Goal: Find specific page/section: Locate a particular part of the current website

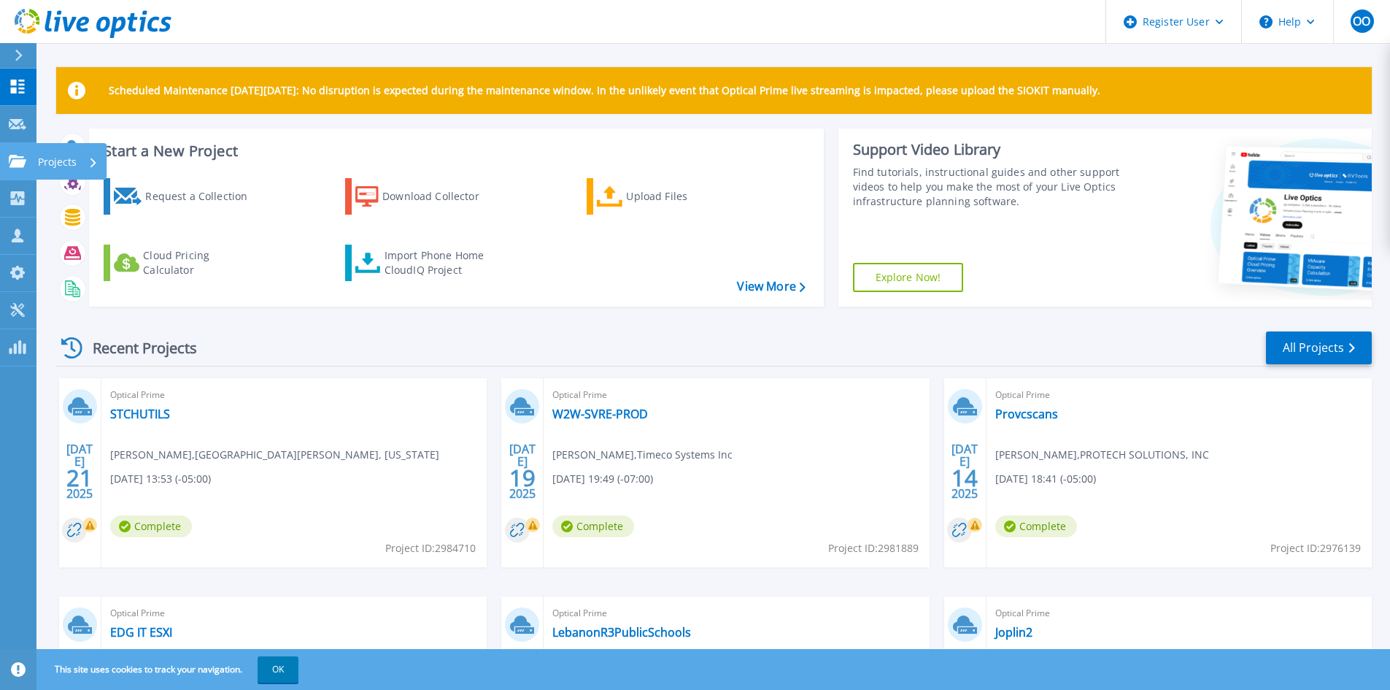
click at [15, 158] on icon at bounding box center [18, 161] width 18 height 12
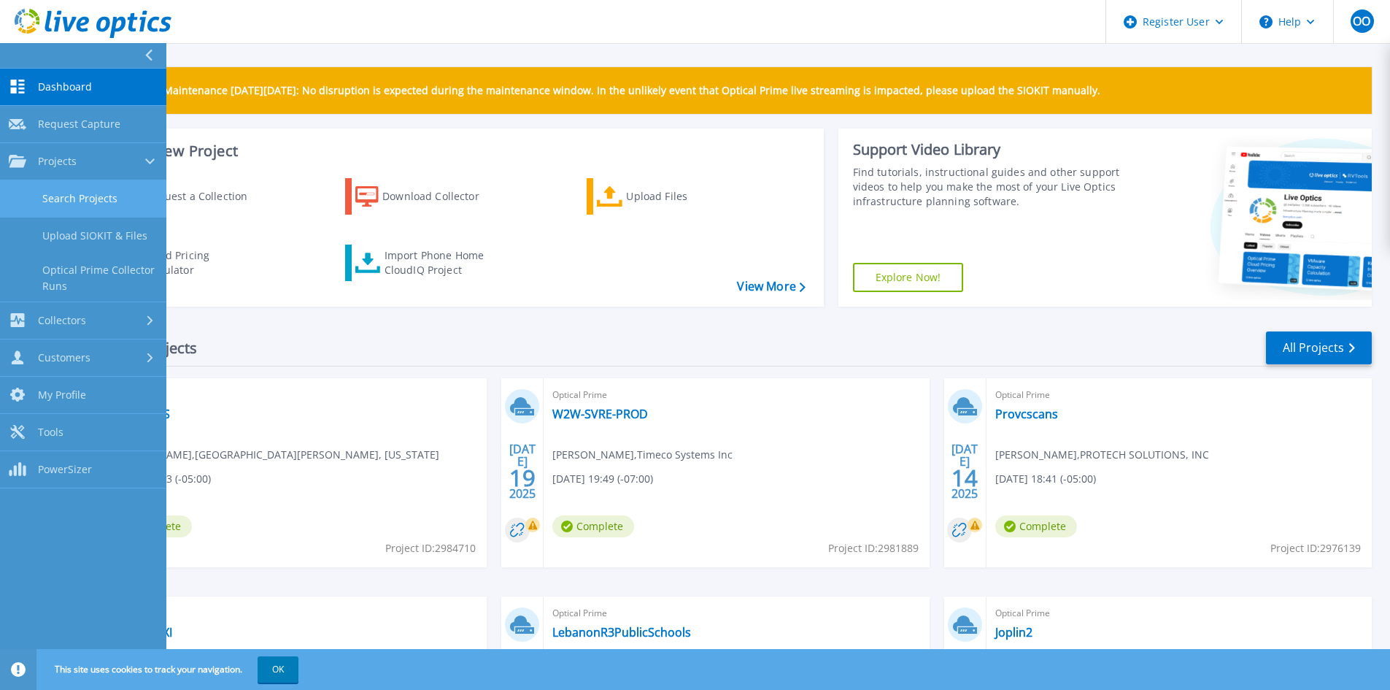
click at [50, 201] on link "Search Projects" at bounding box center [83, 198] width 166 height 37
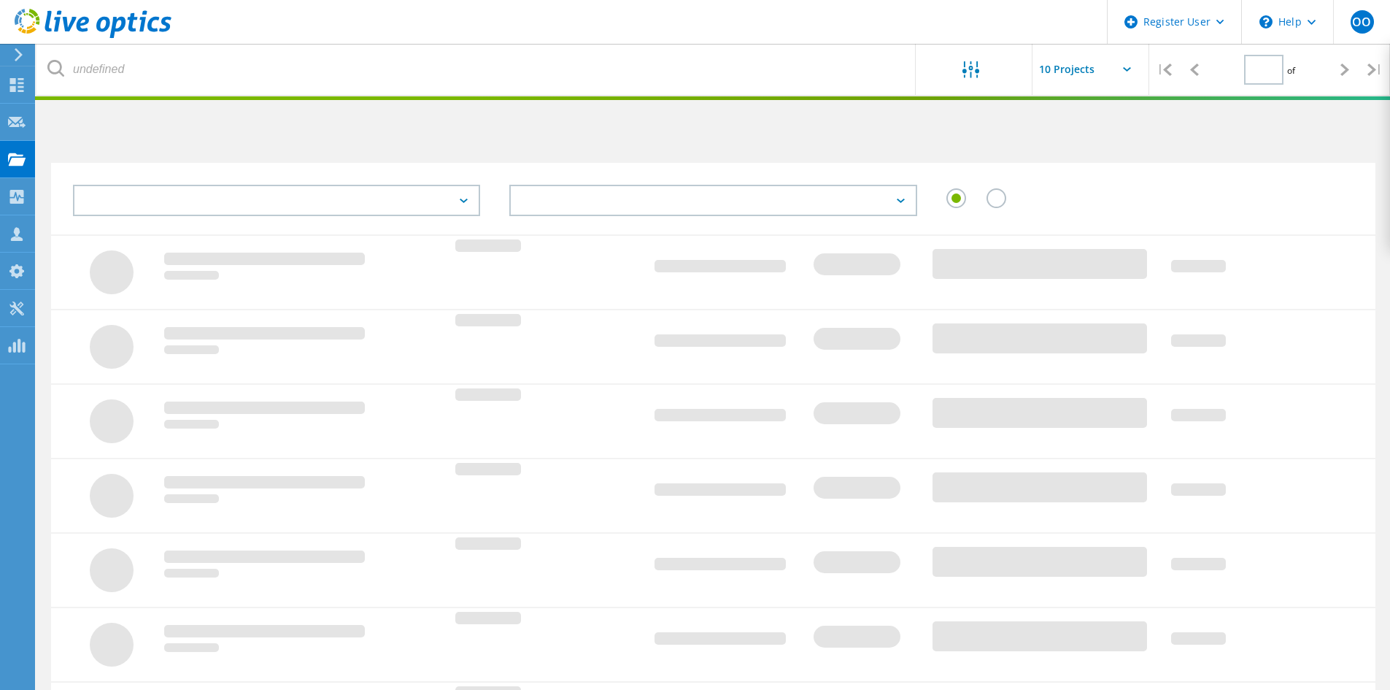
type input "1"
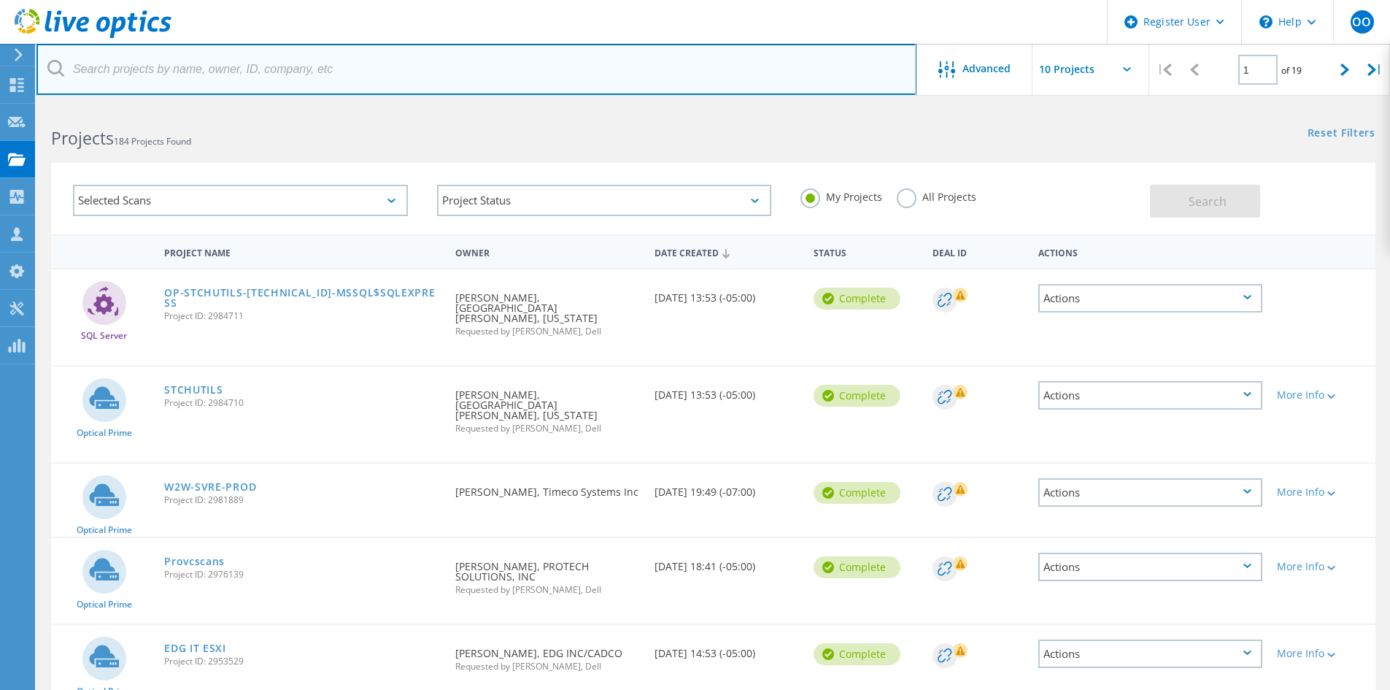
click at [228, 70] on input "text" at bounding box center [476, 69] width 880 height 51
type input "ALINSCO"
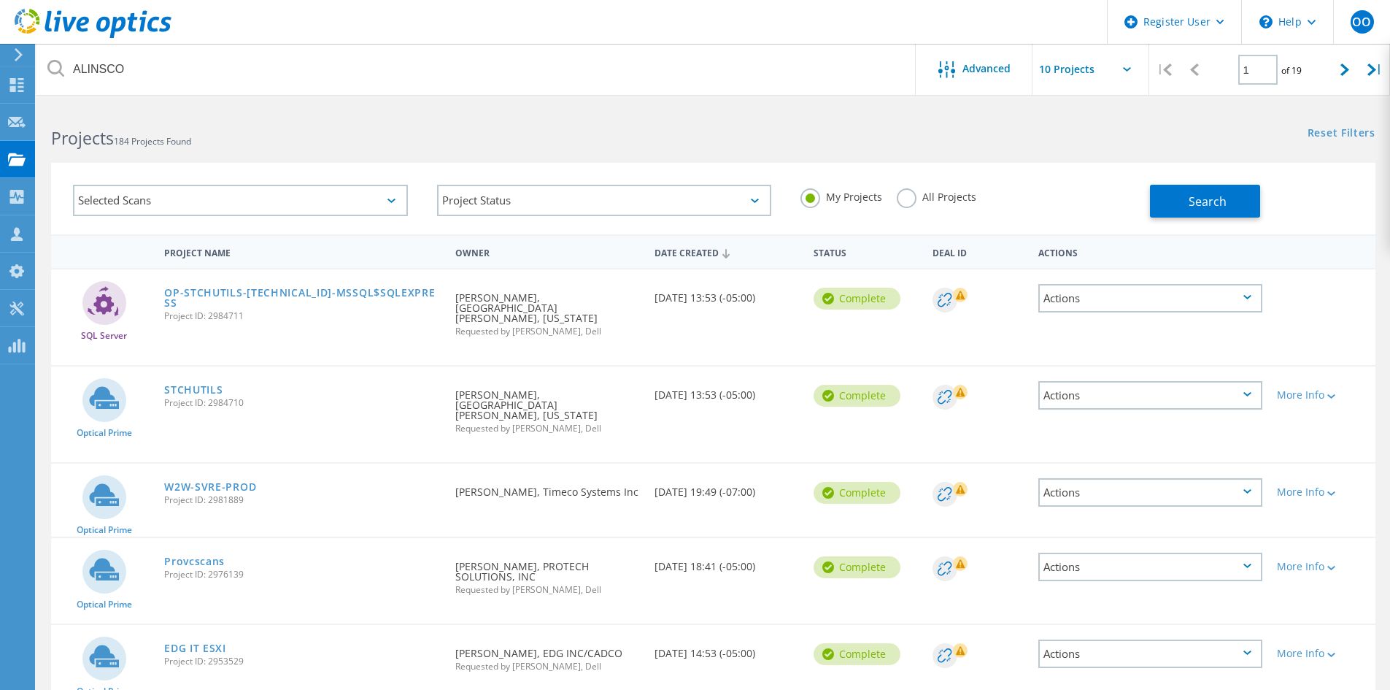
click at [912, 202] on label "All Projects" at bounding box center [937, 195] width 80 height 14
click at [0, 0] on input "All Projects" at bounding box center [0, 0] width 0 height 0
click at [1191, 201] on span "Search" at bounding box center [1208, 201] width 38 height 16
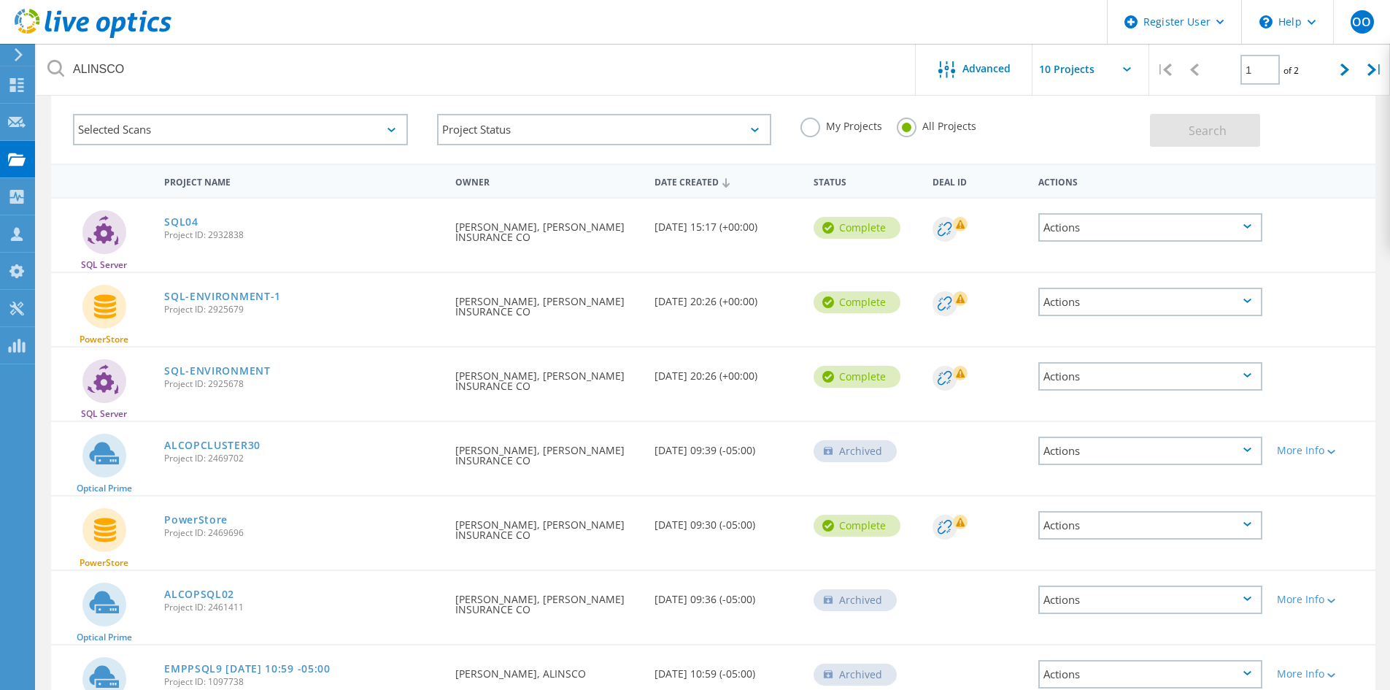
scroll to position [55, 0]
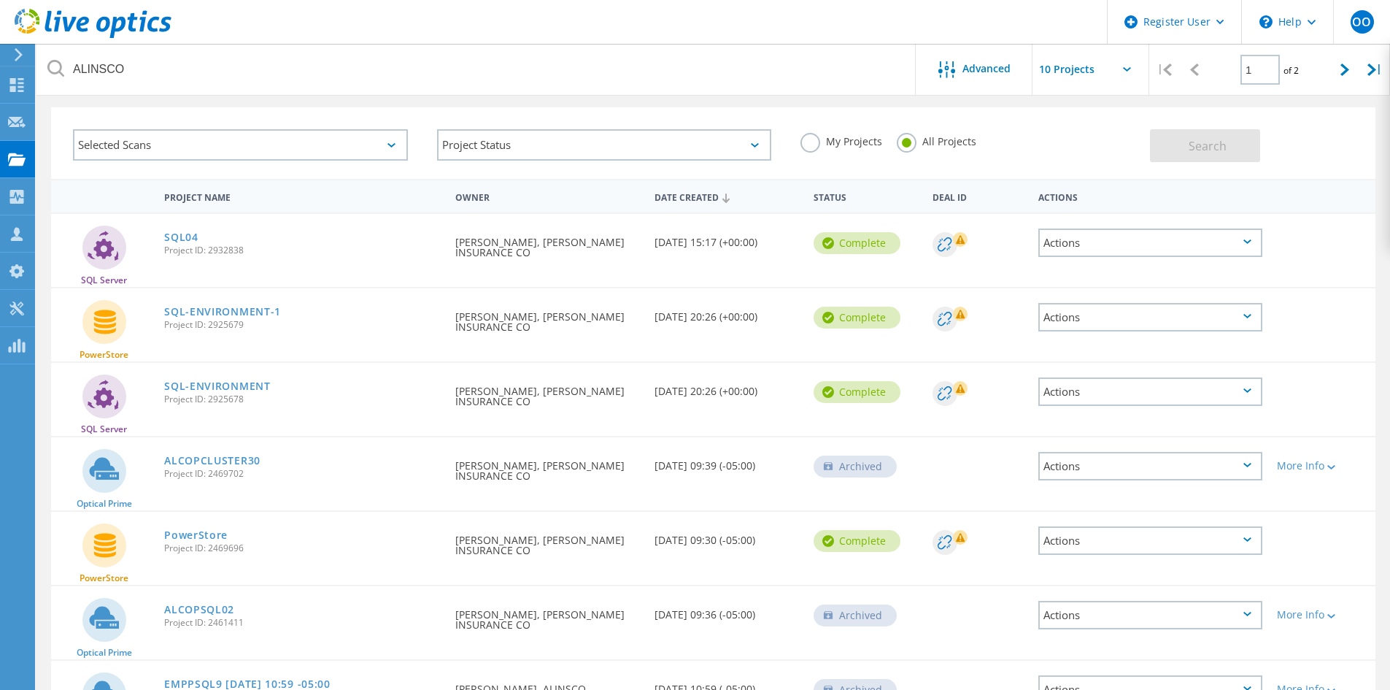
click at [813, 137] on label "My Projects" at bounding box center [841, 140] width 82 height 14
click at [0, 0] on input "My Projects" at bounding box center [0, 0] width 0 height 0
click at [1175, 142] on button "Search" at bounding box center [1205, 145] width 110 height 33
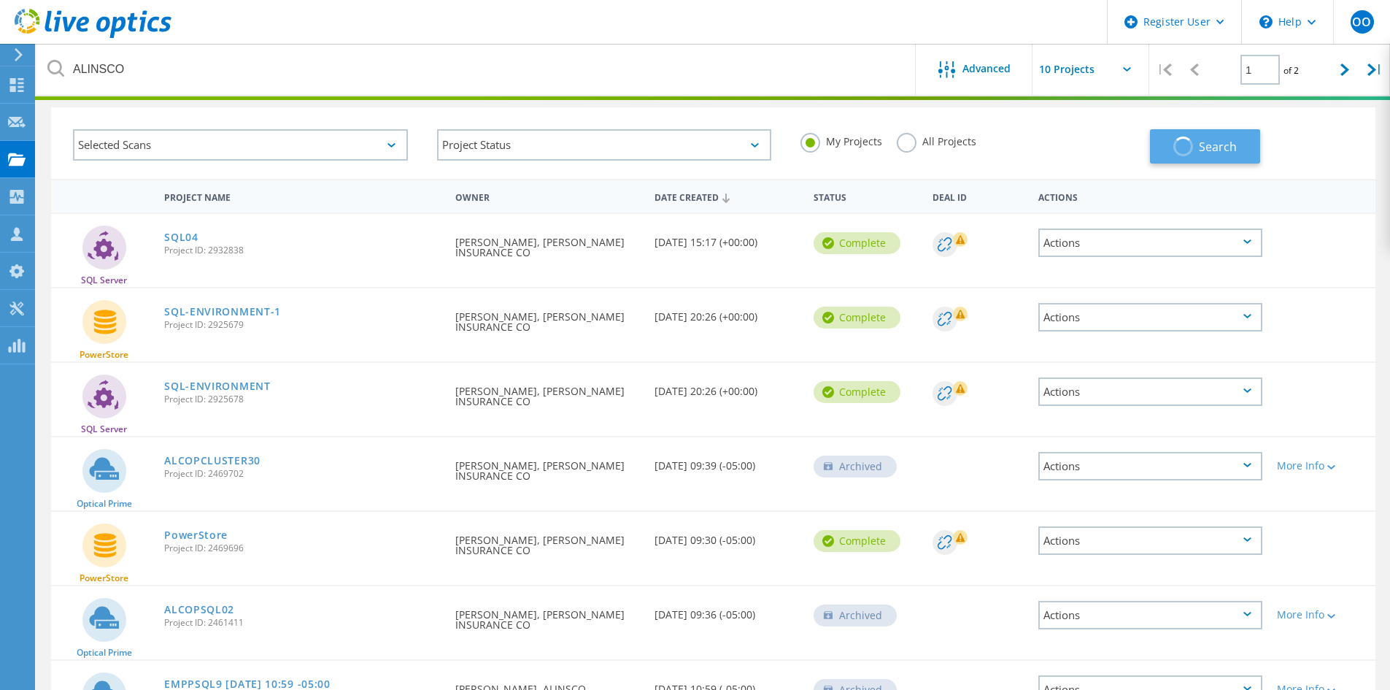
scroll to position [40, 0]
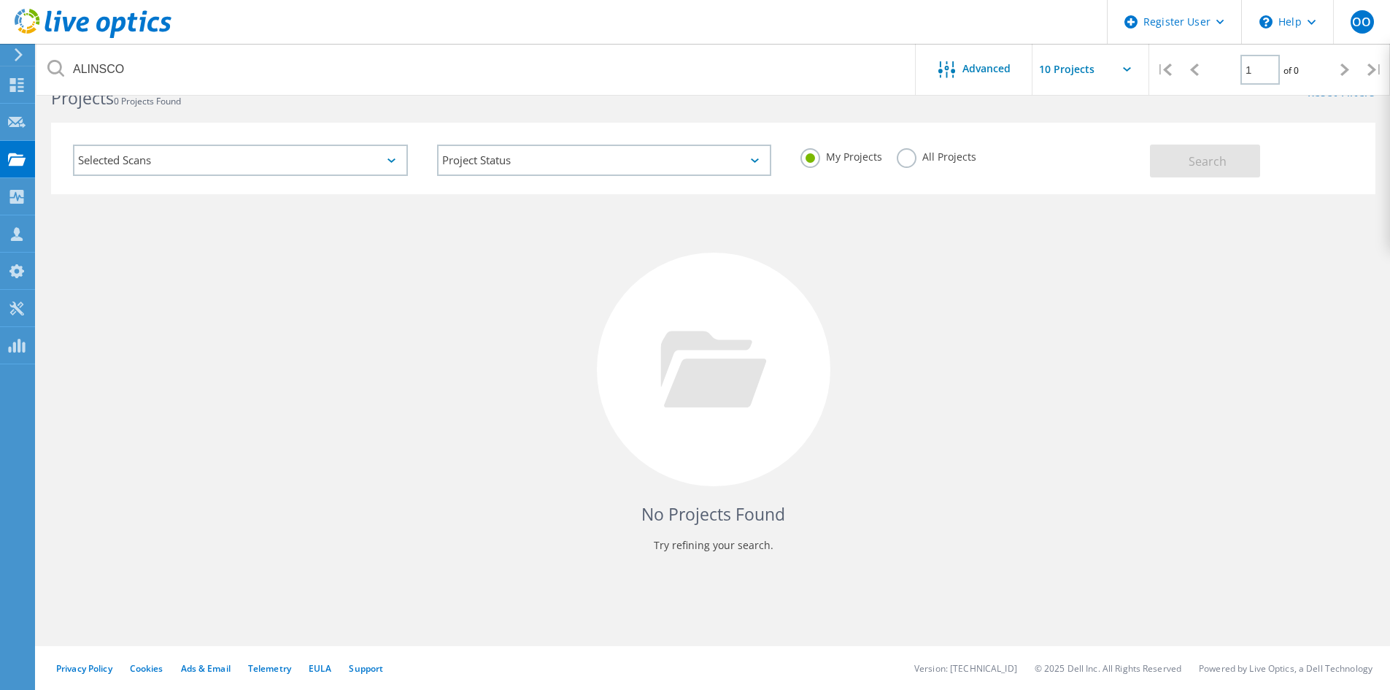
click at [903, 161] on label "All Projects" at bounding box center [937, 155] width 80 height 14
click at [0, 0] on input "All Projects" at bounding box center [0, 0] width 0 height 0
click at [1189, 158] on span "Search" at bounding box center [1208, 161] width 38 height 16
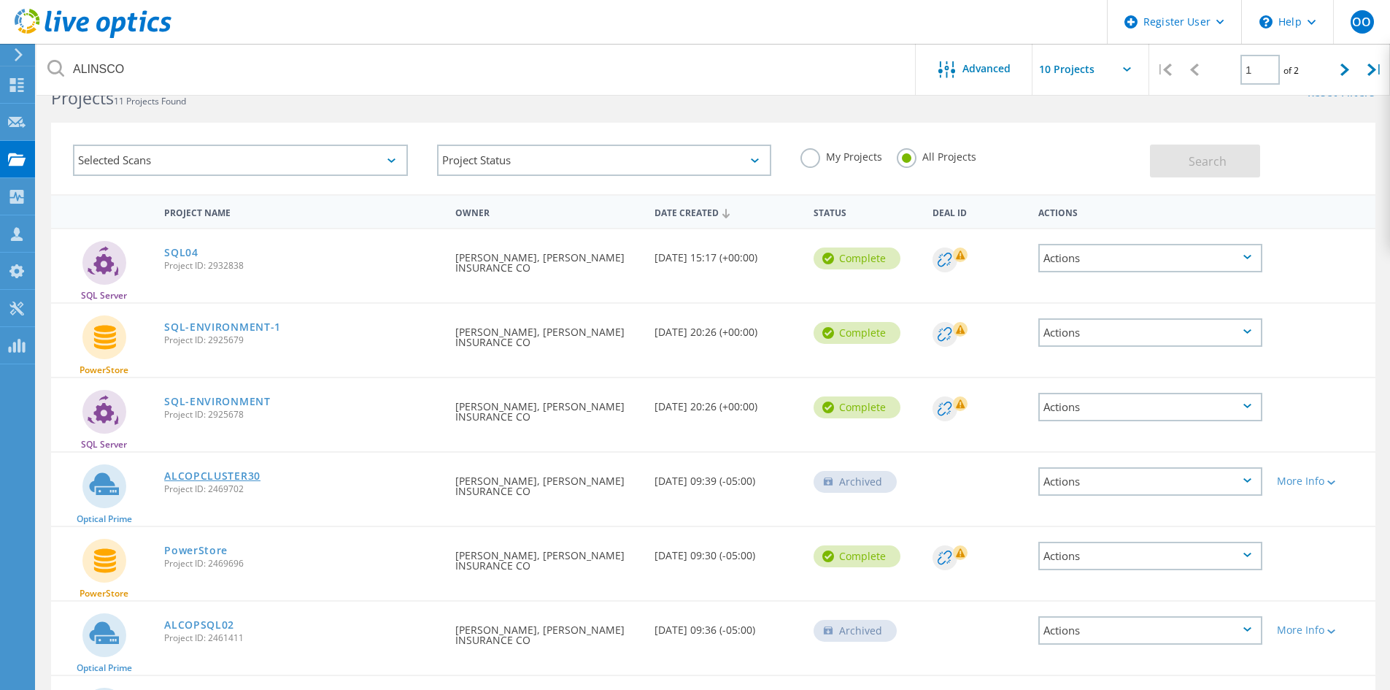
click at [202, 471] on link "ALCOPCLUSTER30" at bounding box center [212, 476] width 96 height 10
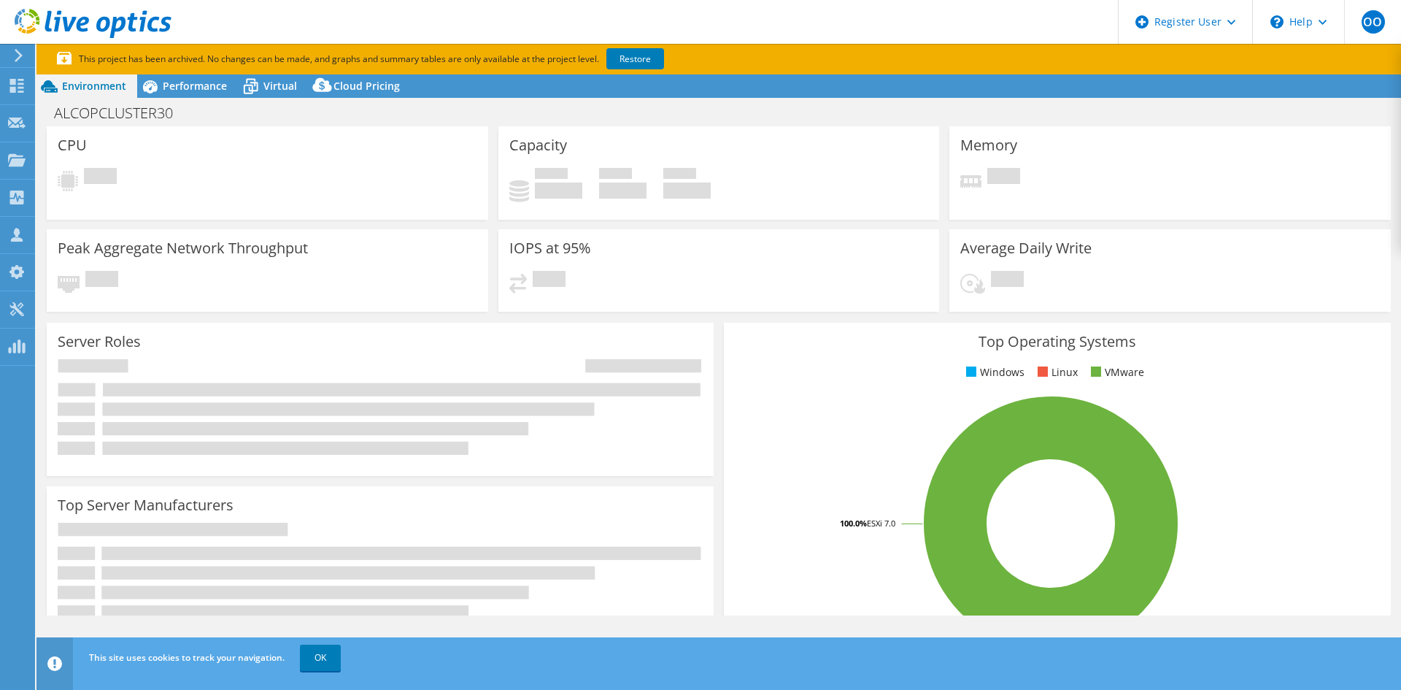
select select "USEast"
select select "USD"
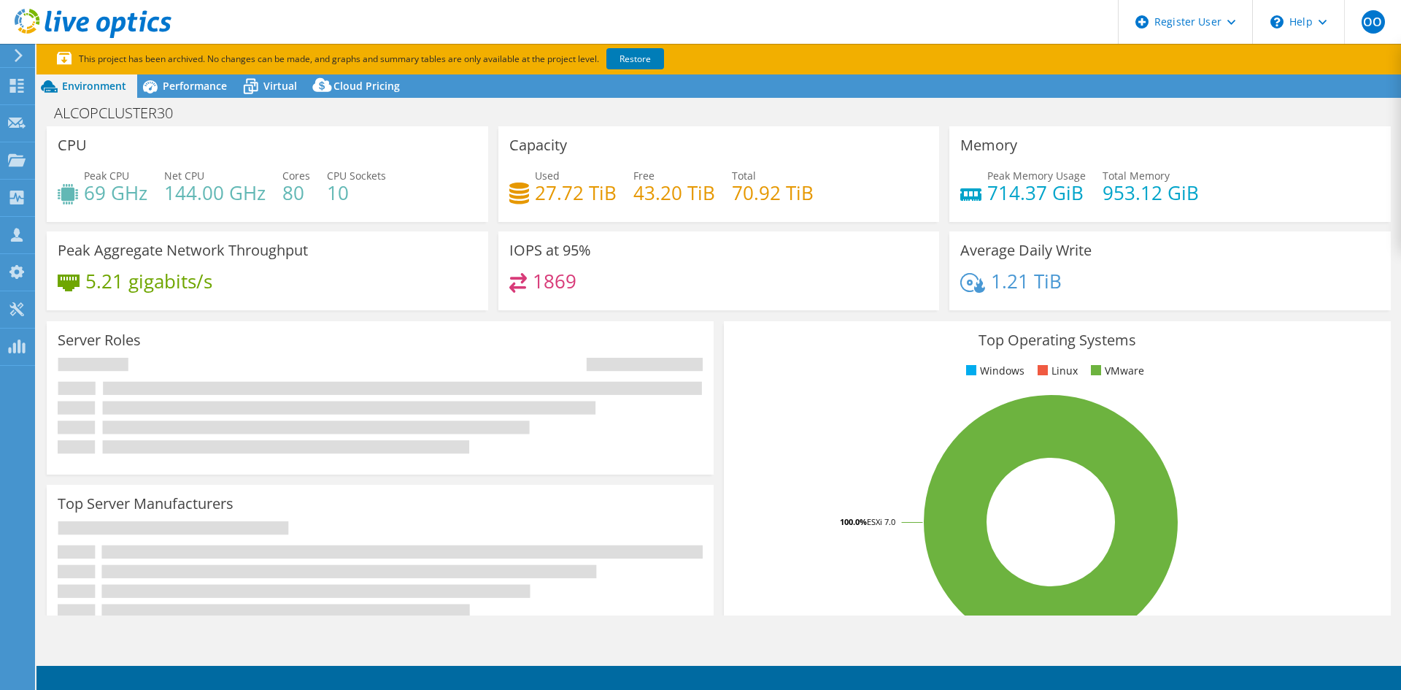
select select "USEast"
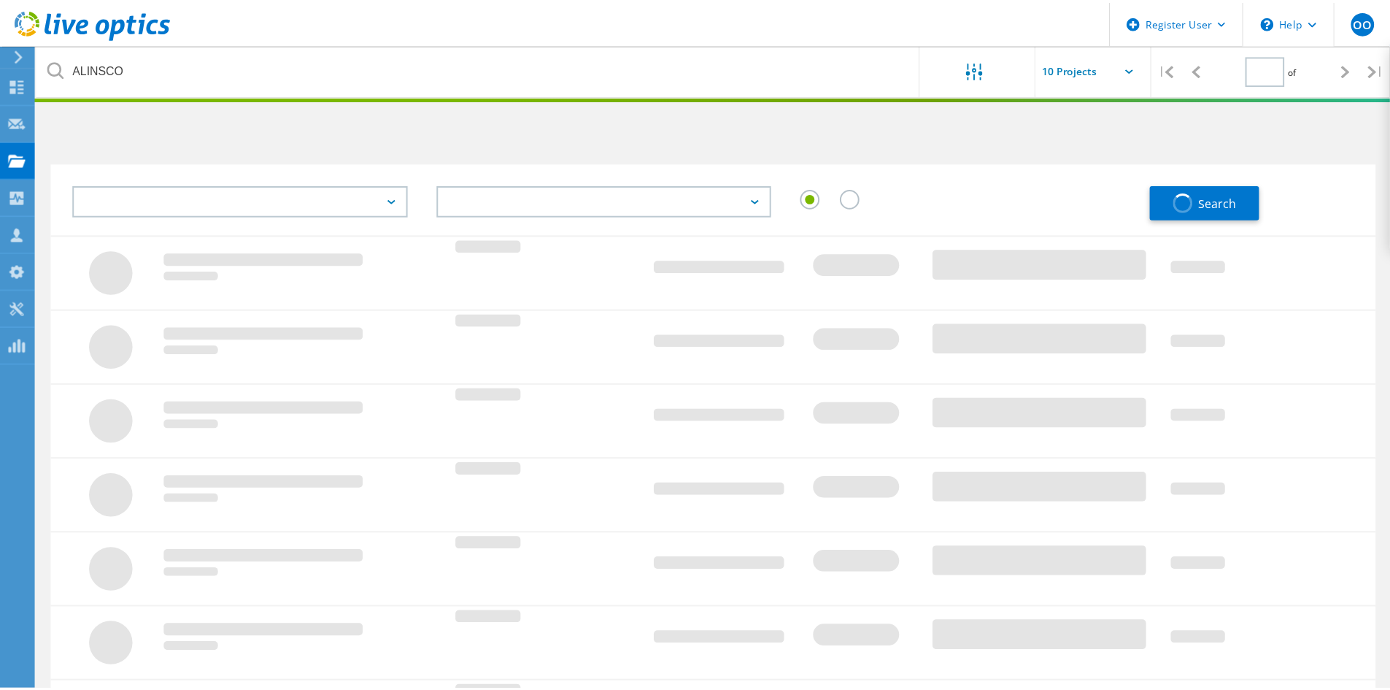
scroll to position [40, 0]
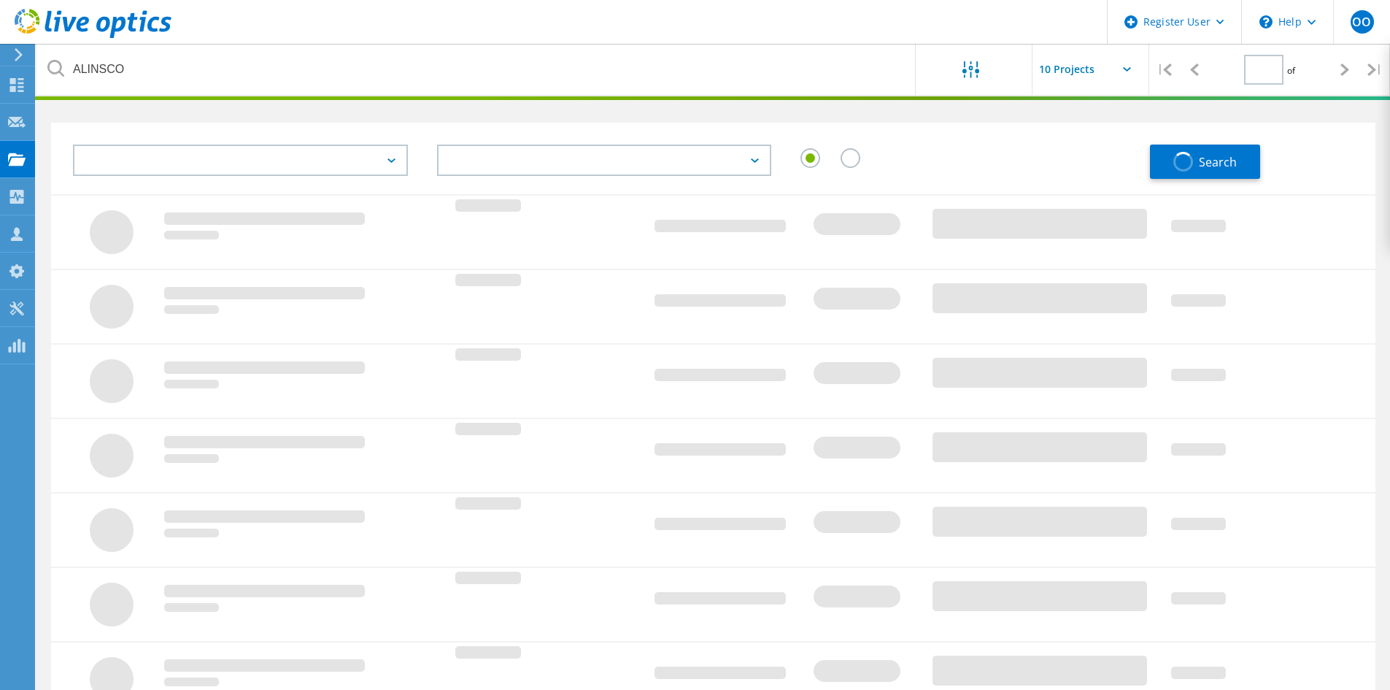
type input "1"
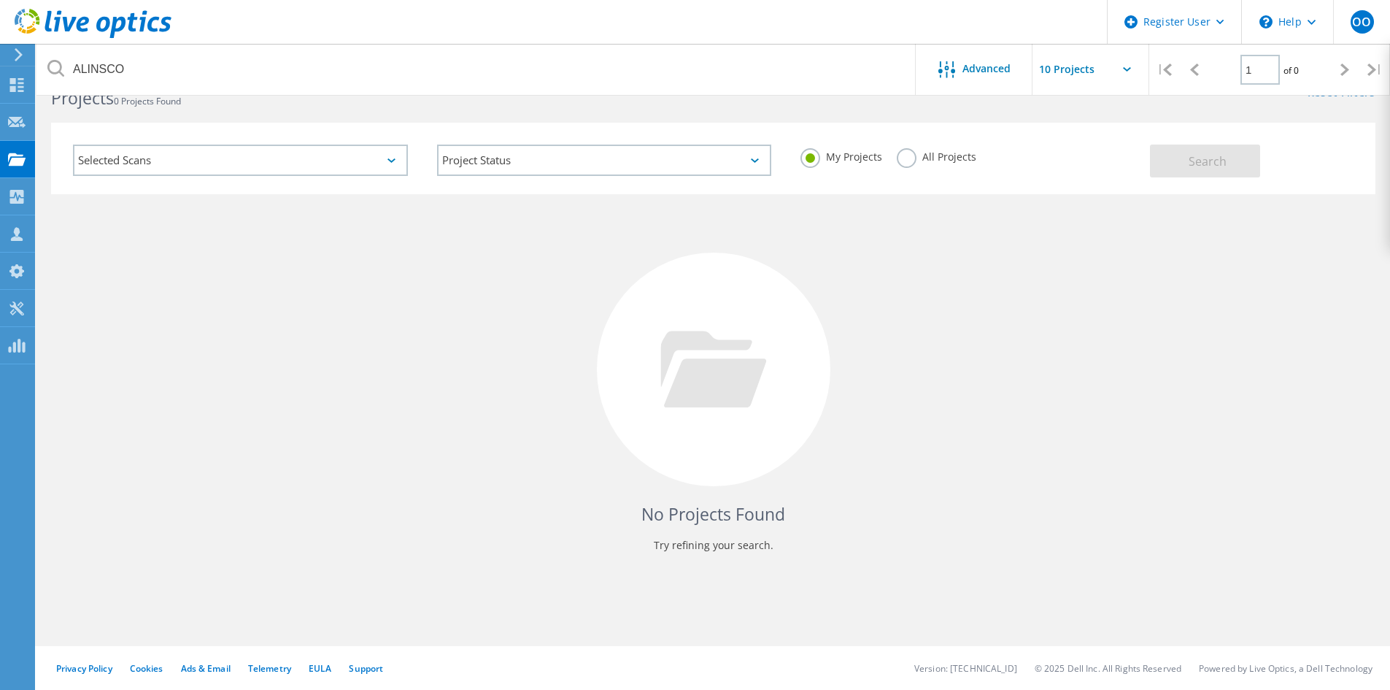
click at [914, 160] on label "All Projects" at bounding box center [937, 155] width 80 height 14
click at [0, 0] on input "All Projects" at bounding box center [0, 0] width 0 height 0
click at [1175, 161] on button "Search" at bounding box center [1205, 160] width 110 height 33
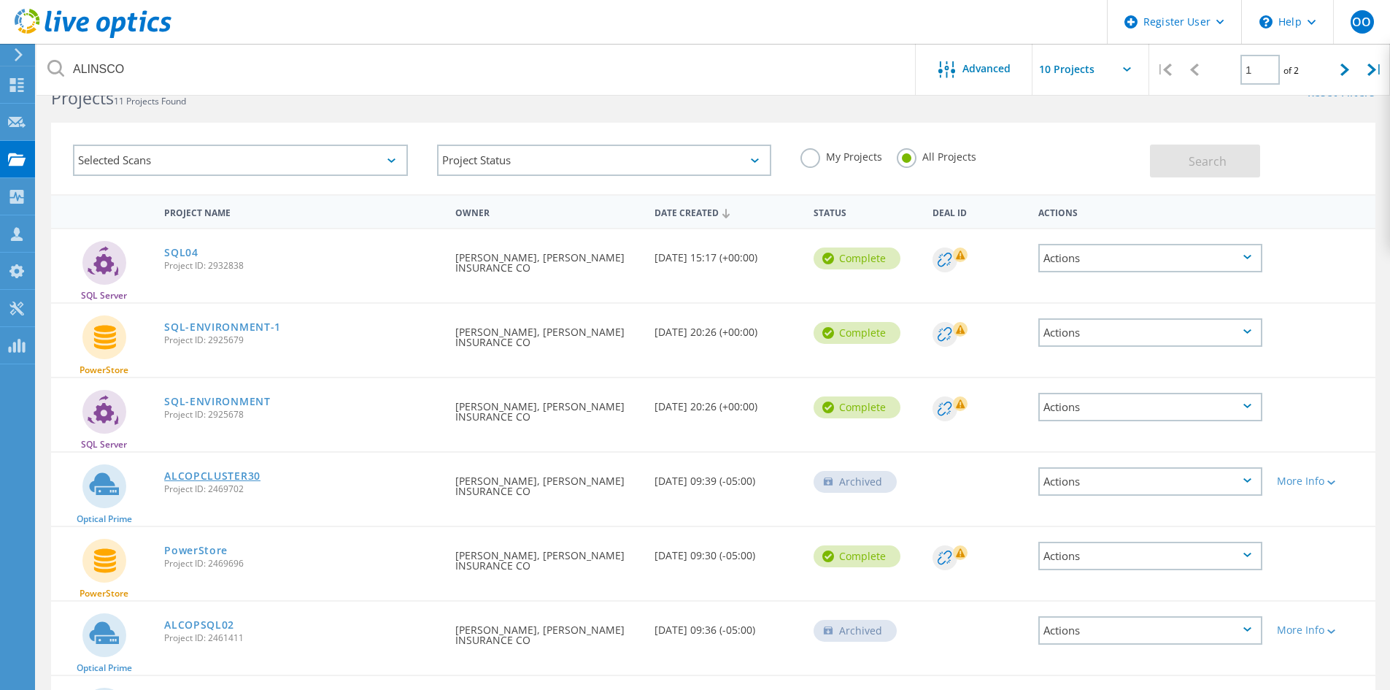
click at [214, 476] on link "ALCOPCLUSTER30" at bounding box center [212, 476] width 96 height 10
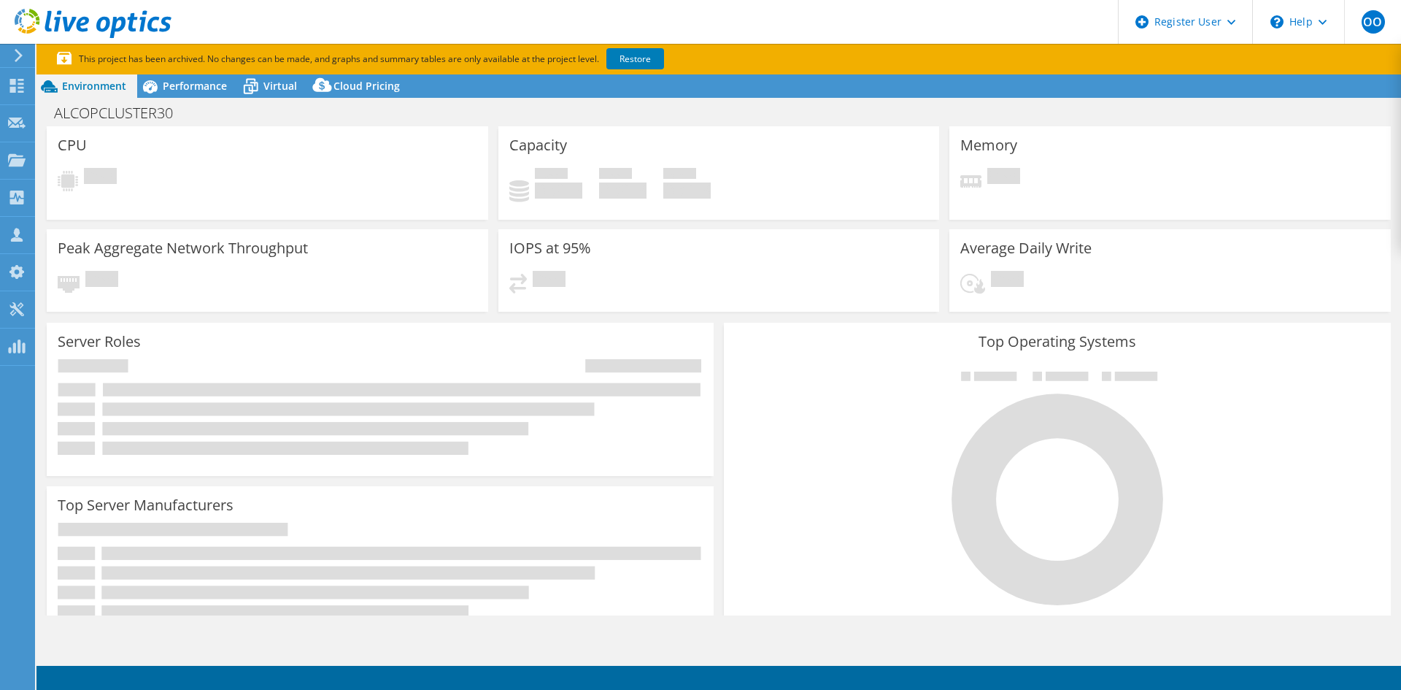
select select "USEast"
select select "USD"
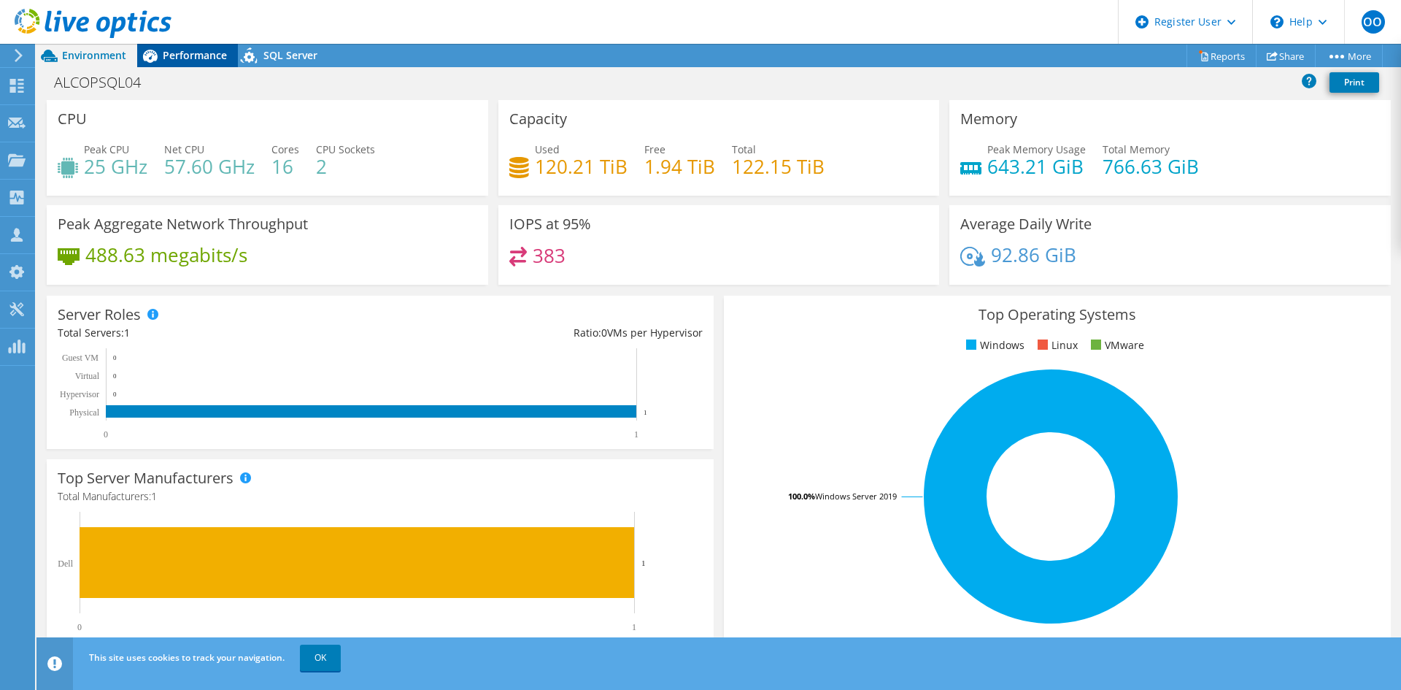
click at [184, 52] on span "Performance" at bounding box center [195, 55] width 64 height 14
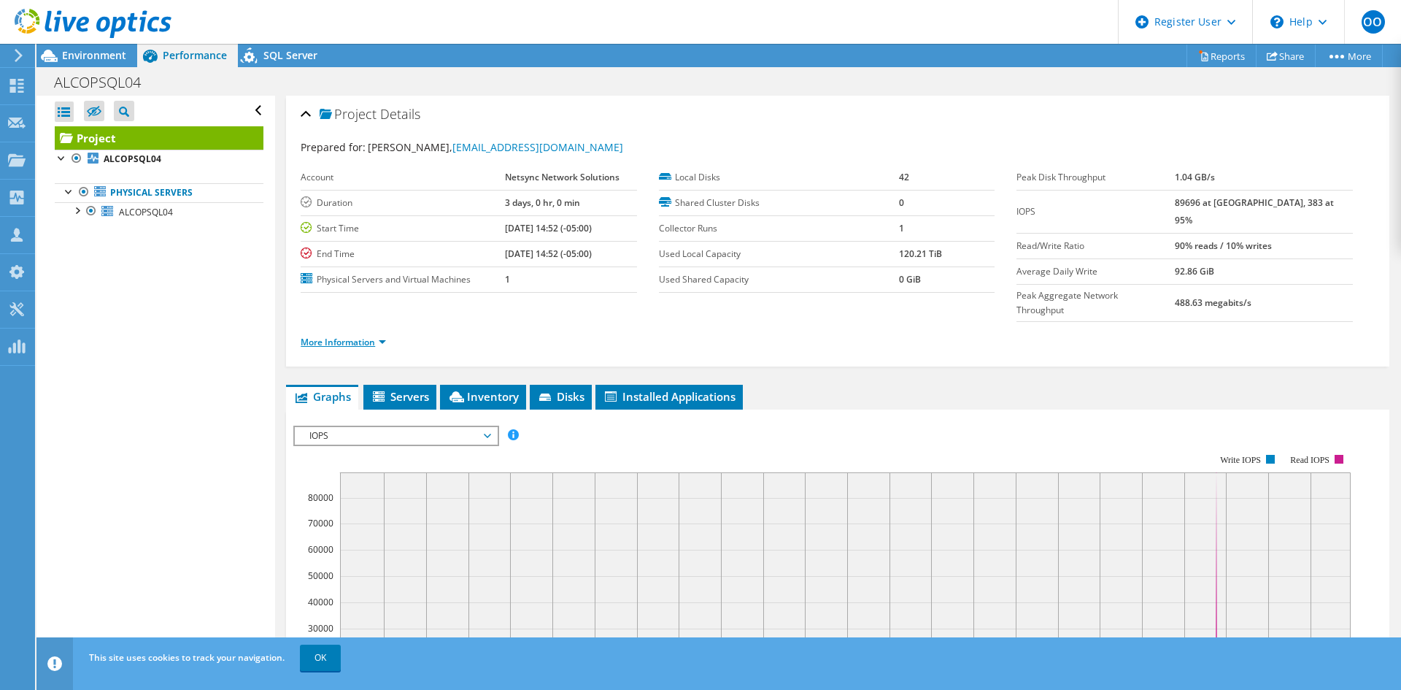
click at [347, 336] on link "More Information" at bounding box center [343, 342] width 85 height 12
